Goal: Task Accomplishment & Management: Use online tool/utility

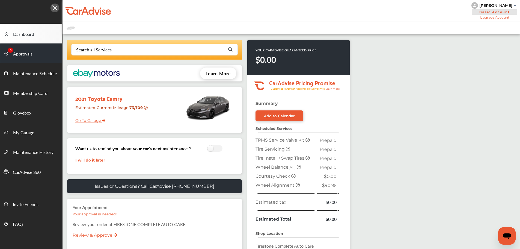
click at [23, 57] on span "Approvals" at bounding box center [22, 53] width 19 height 7
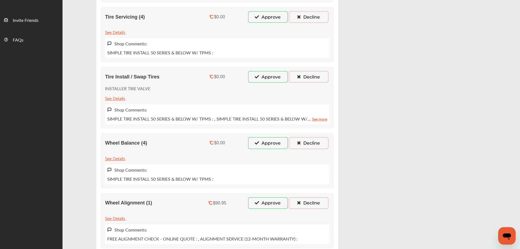
scroll to position [191, 0]
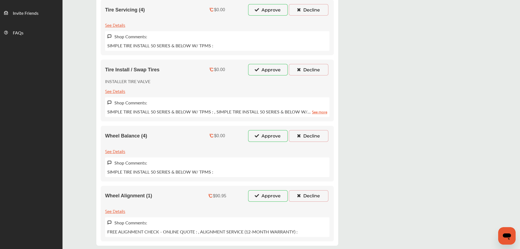
click at [271, 196] on button "Approve" at bounding box center [268, 195] width 40 height 11
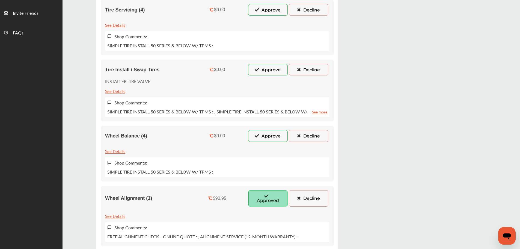
click at [264, 138] on button "Approve" at bounding box center [268, 135] width 40 height 11
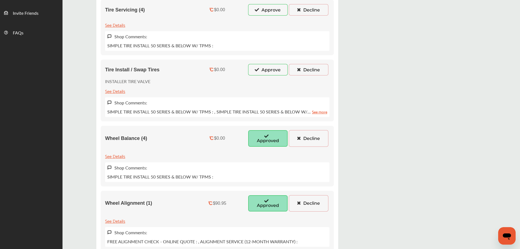
click at [268, 66] on button "Approve" at bounding box center [268, 69] width 40 height 11
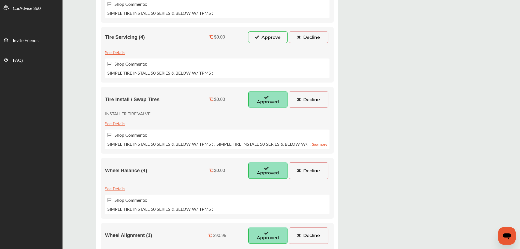
click at [273, 35] on button "Approve" at bounding box center [268, 36] width 40 height 11
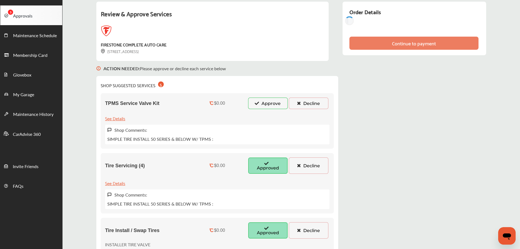
scroll to position [27, 0]
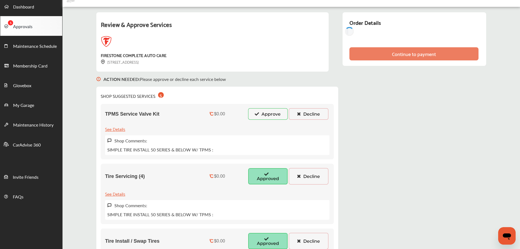
click at [279, 115] on button "Approve" at bounding box center [268, 113] width 40 height 11
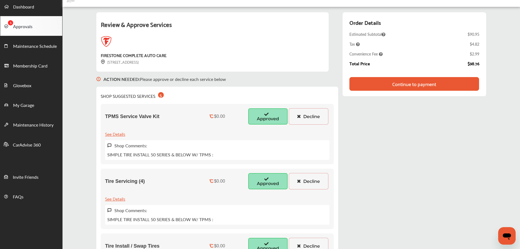
click at [463, 84] on div "Continue to payment" at bounding box center [414, 84] width 130 height 14
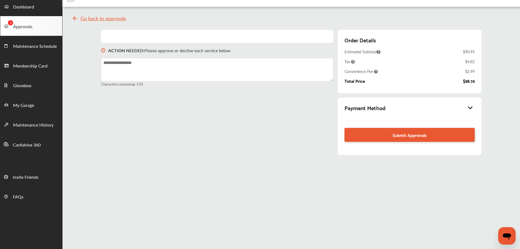
click at [472, 106] on icon at bounding box center [470, 107] width 7 height 5
